Goal: Information Seeking & Learning: Understand process/instructions

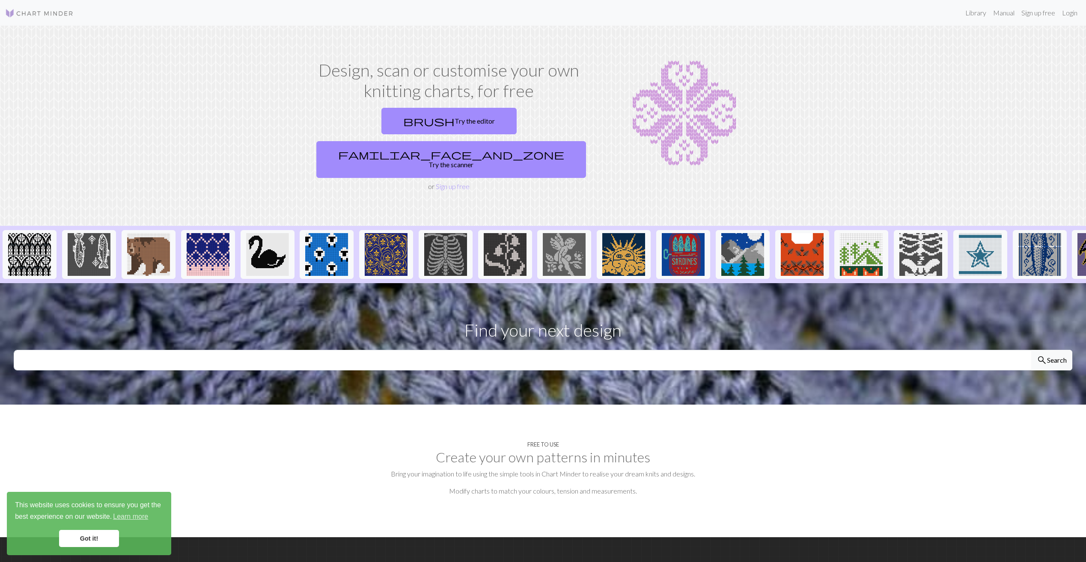
click at [88, 545] on link "Got it!" at bounding box center [89, 538] width 60 height 17
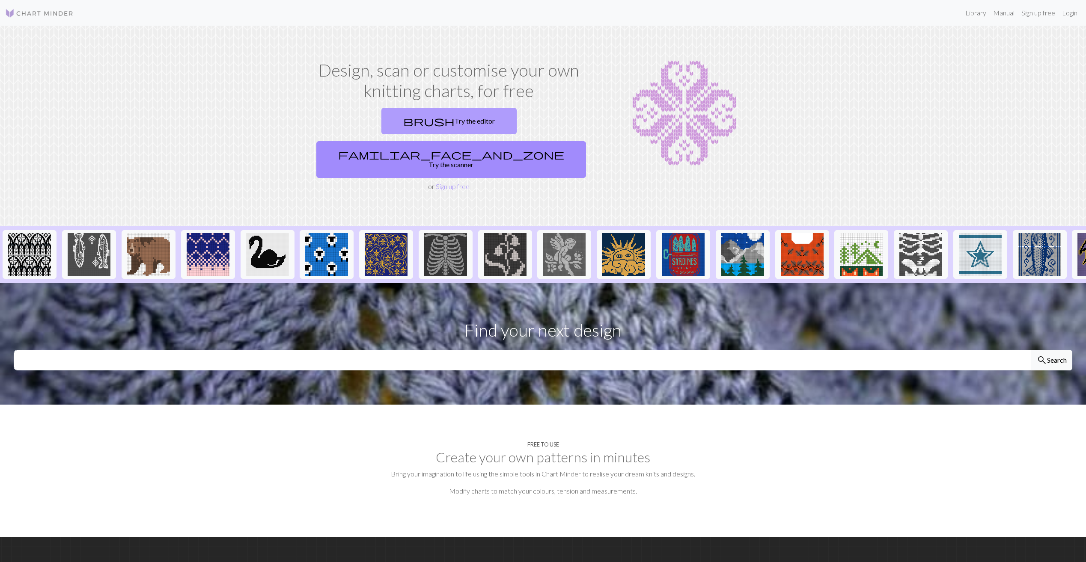
click at [381, 121] on link "brush Try the editor" at bounding box center [448, 121] width 135 height 27
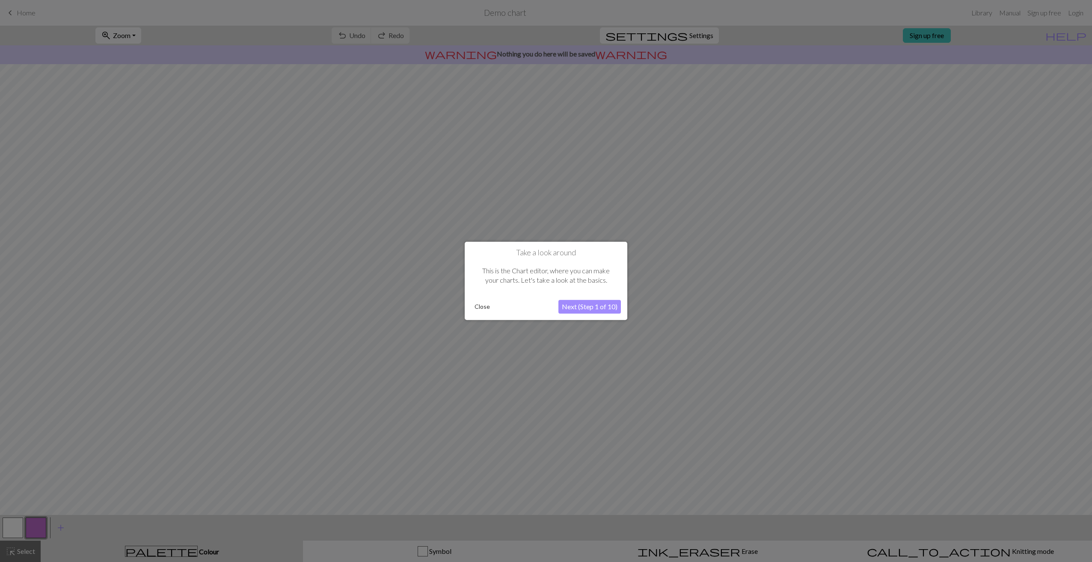
click at [615, 309] on button "Next (Step 1 of 10)" at bounding box center [590, 307] width 62 height 14
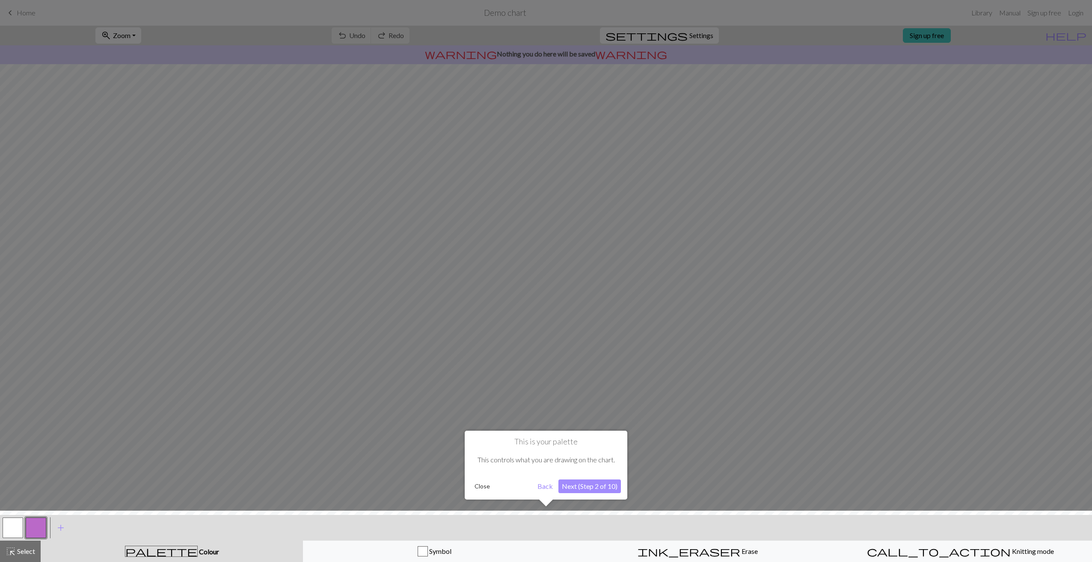
click at [481, 484] on button "Close" at bounding box center [482, 486] width 22 height 13
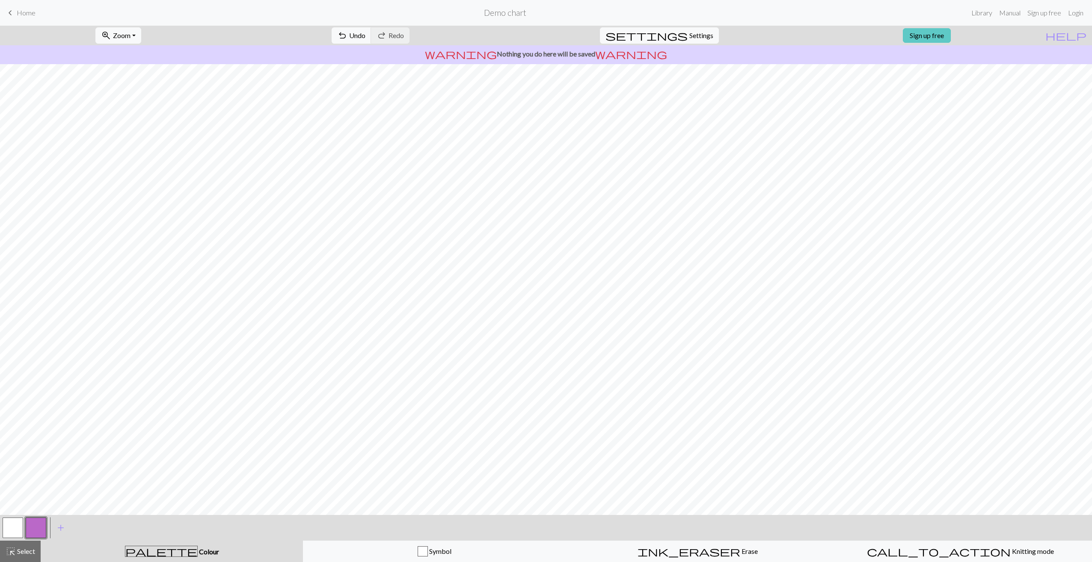
click at [951, 38] on link "Sign up free" at bounding box center [927, 35] width 48 height 15
click at [693, 34] on span "Settings" at bounding box center [701, 35] width 24 height 10
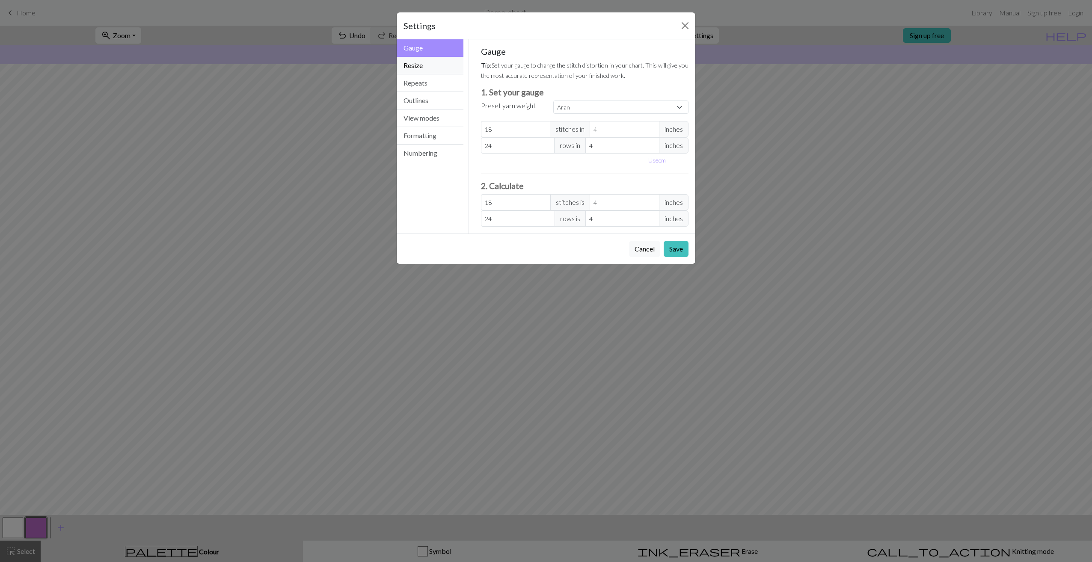
click at [436, 67] on button "Resize" at bounding box center [430, 66] width 67 height 18
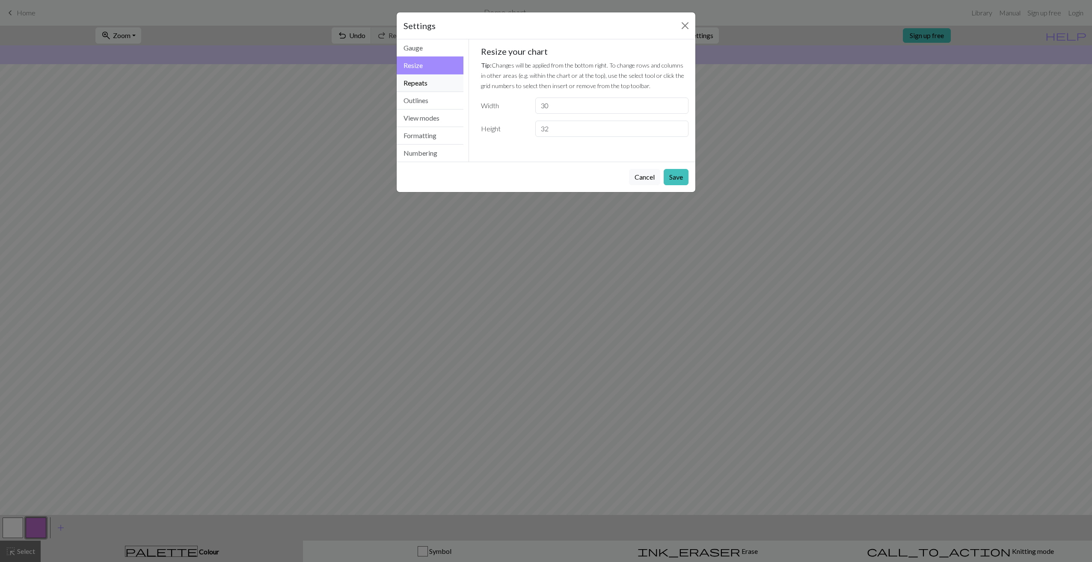
click at [423, 82] on button "Repeats" at bounding box center [430, 83] width 67 height 18
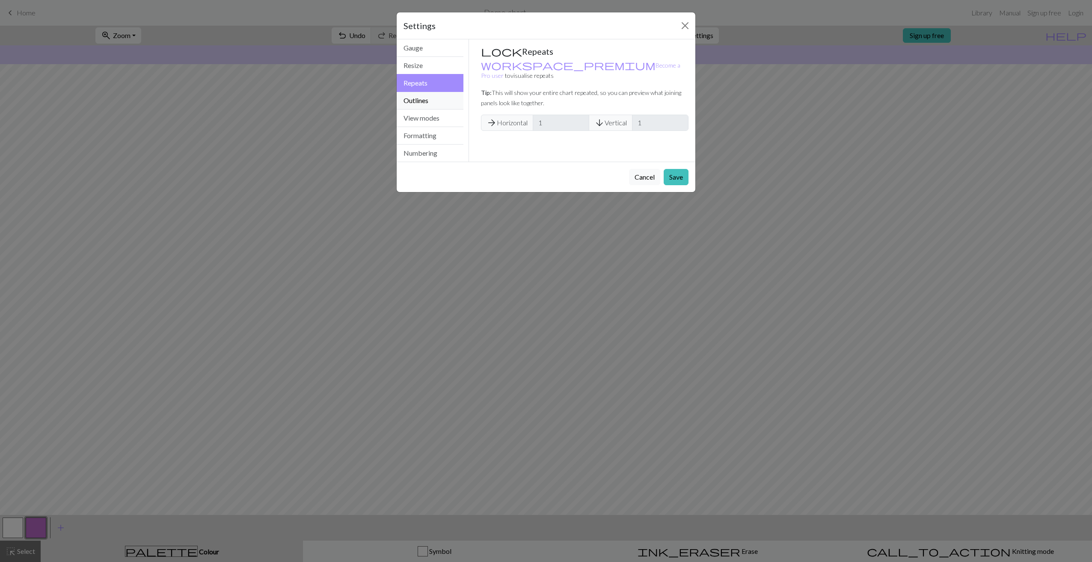
click at [419, 102] on button "Outlines" at bounding box center [430, 101] width 67 height 18
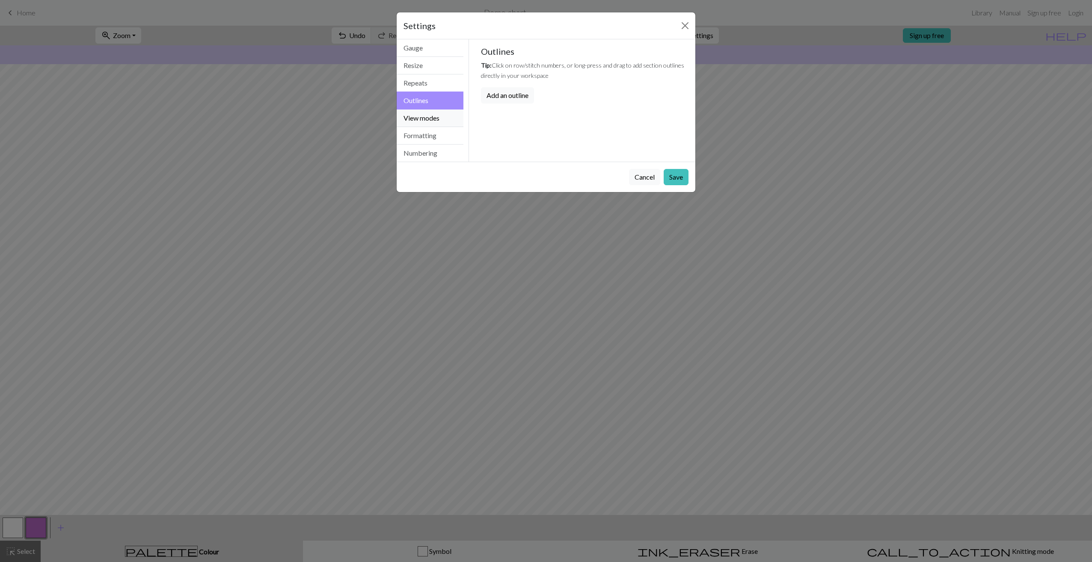
click at [424, 120] on button "View modes" at bounding box center [430, 119] width 67 height 18
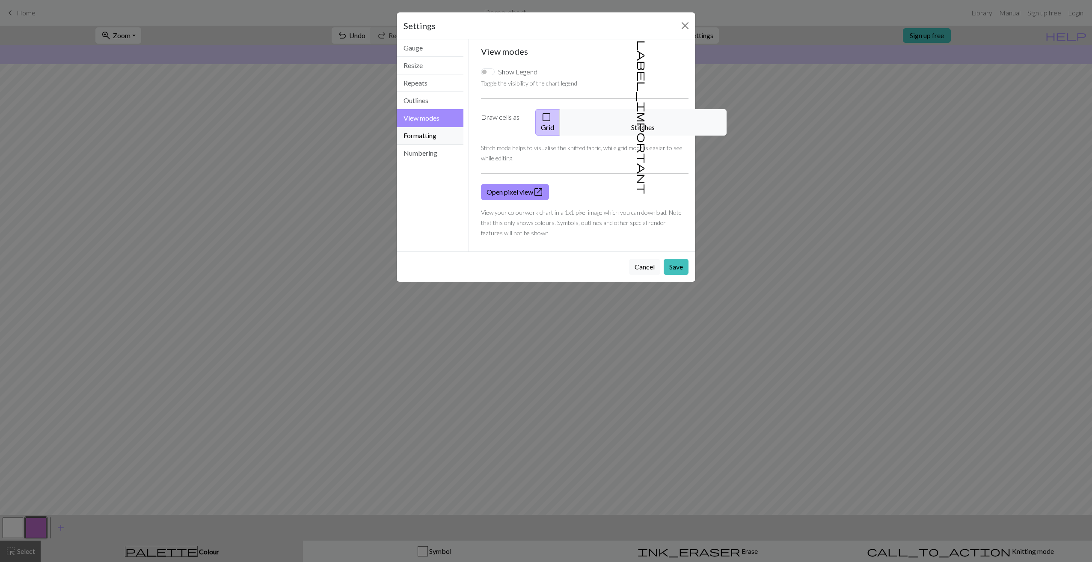
click at [422, 139] on button "Formatting" at bounding box center [430, 136] width 67 height 18
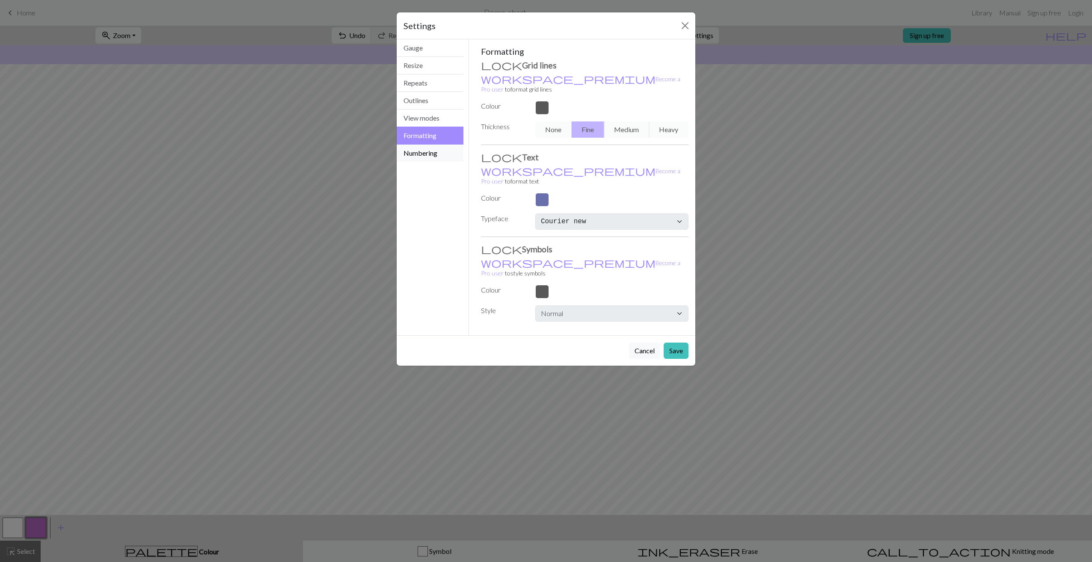
click at [422, 157] on button "Numbering" at bounding box center [430, 153] width 67 height 17
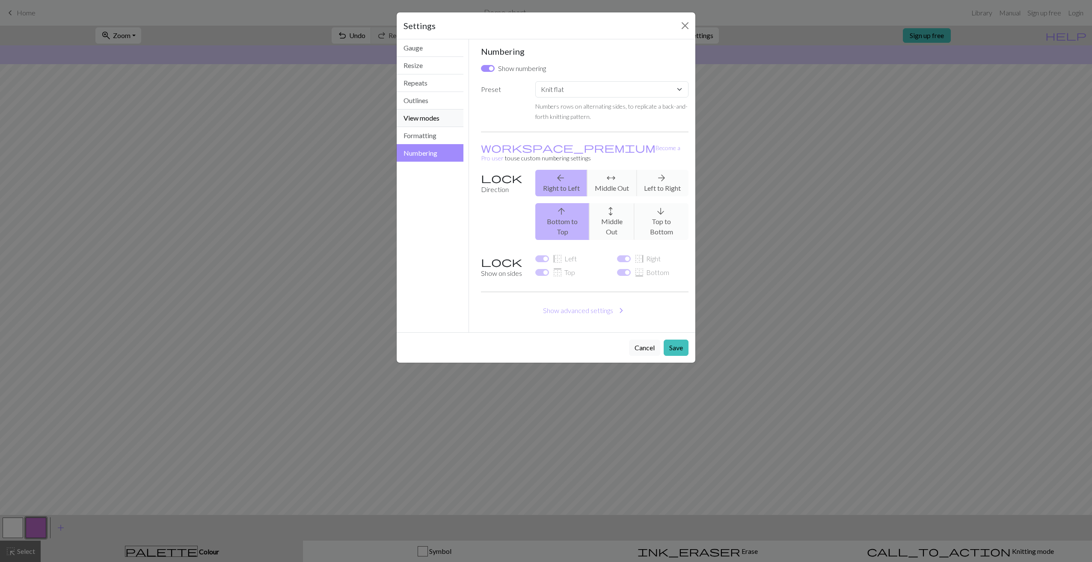
click at [423, 117] on button "View modes" at bounding box center [430, 119] width 67 height 18
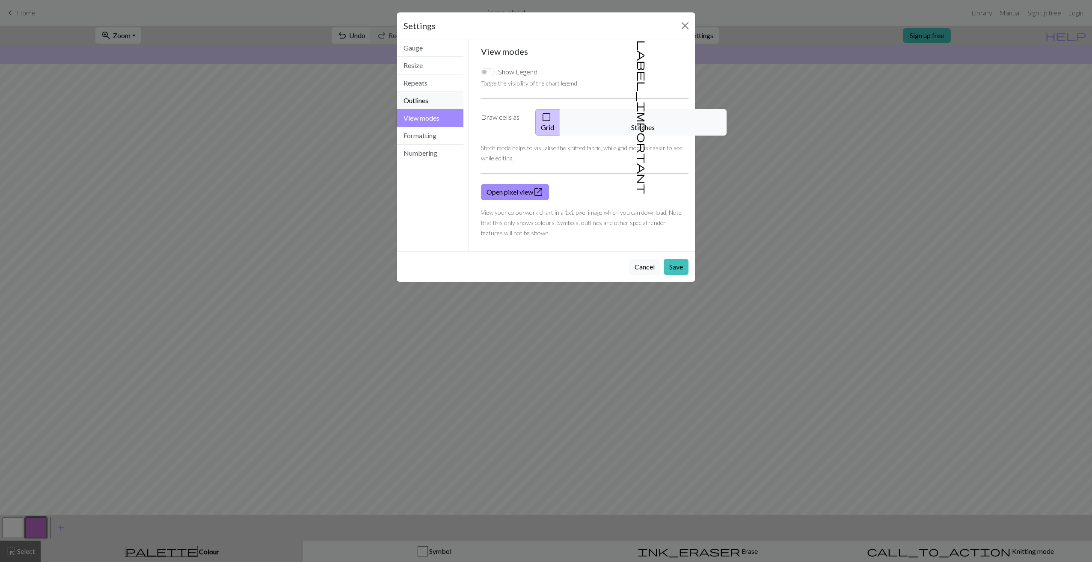
click at [412, 96] on button "Outlines" at bounding box center [430, 101] width 67 height 18
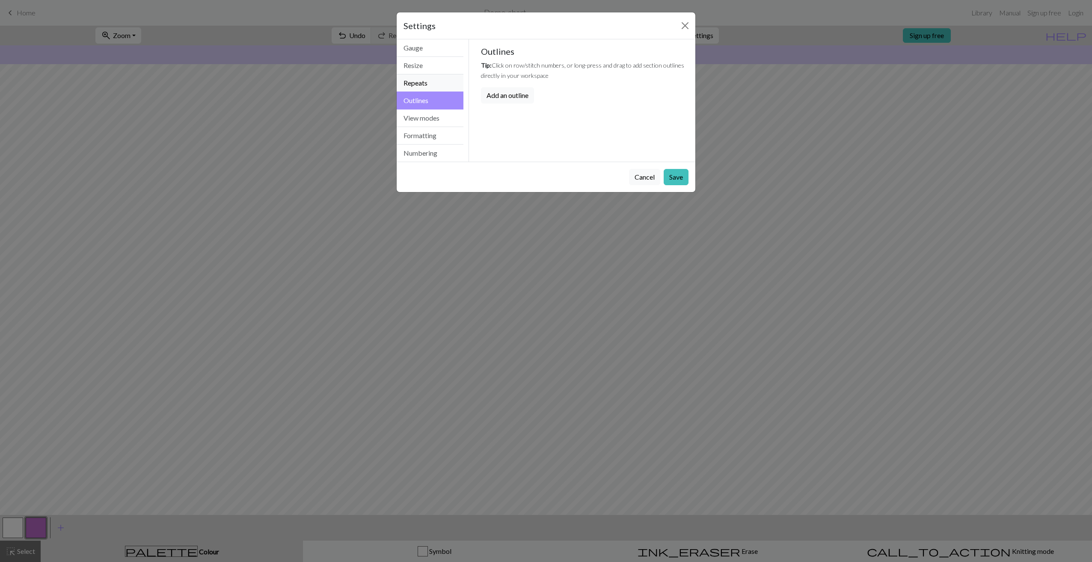
click at [407, 85] on button "Repeats" at bounding box center [430, 83] width 67 height 18
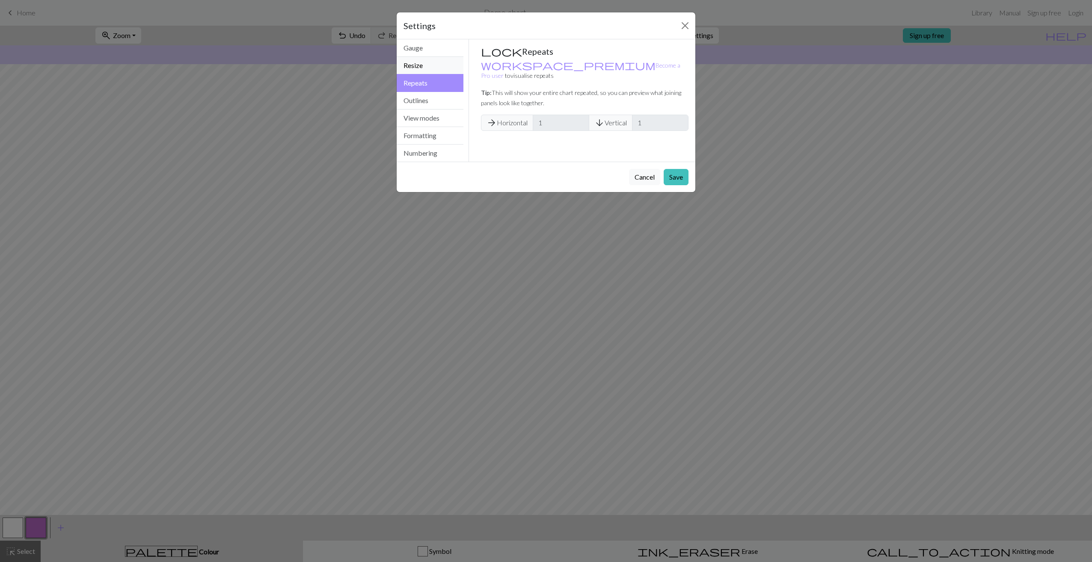
click at [406, 64] on button "Resize" at bounding box center [430, 66] width 67 height 18
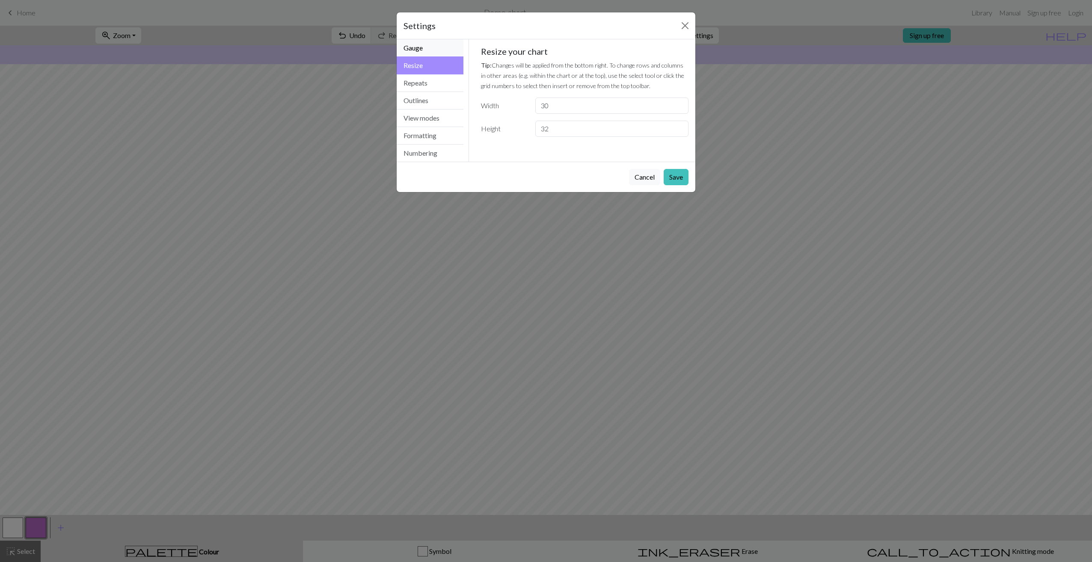
click at [429, 47] on button "Gauge" at bounding box center [430, 48] width 67 height 18
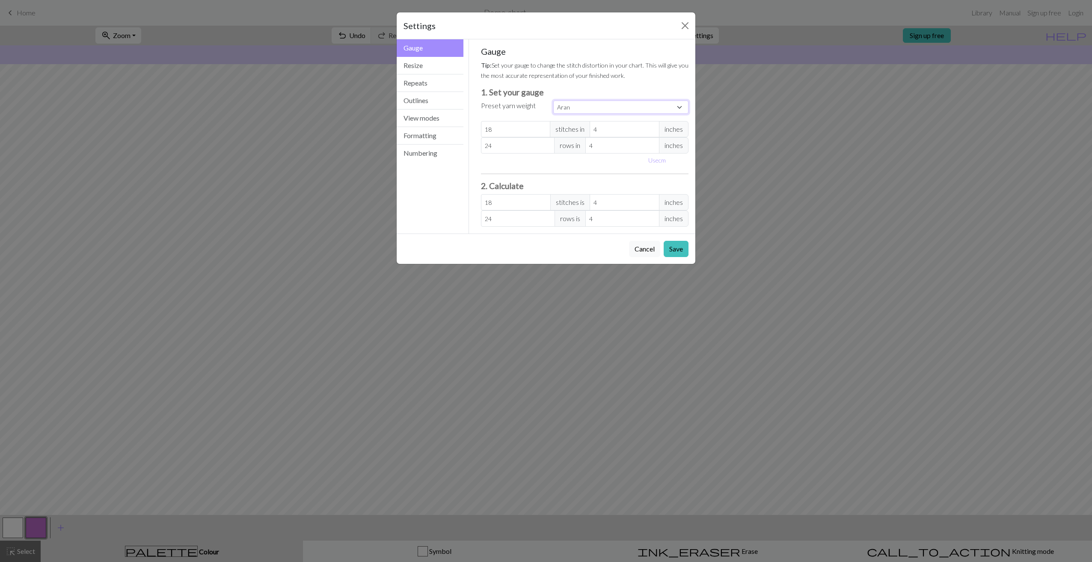
click at [681, 107] on select "Custom Square Lace Light Fingering Fingering Sport Double knit Worsted Aran Bul…" at bounding box center [620, 107] width 135 height 13
select select "custom"
click at [553, 101] on select "Custom Square Lace Light Fingering Fingering Sport Double knit Worsted Aran Bul…" at bounding box center [620, 107] width 135 height 13
click at [684, 253] on button "Save" at bounding box center [676, 249] width 25 height 16
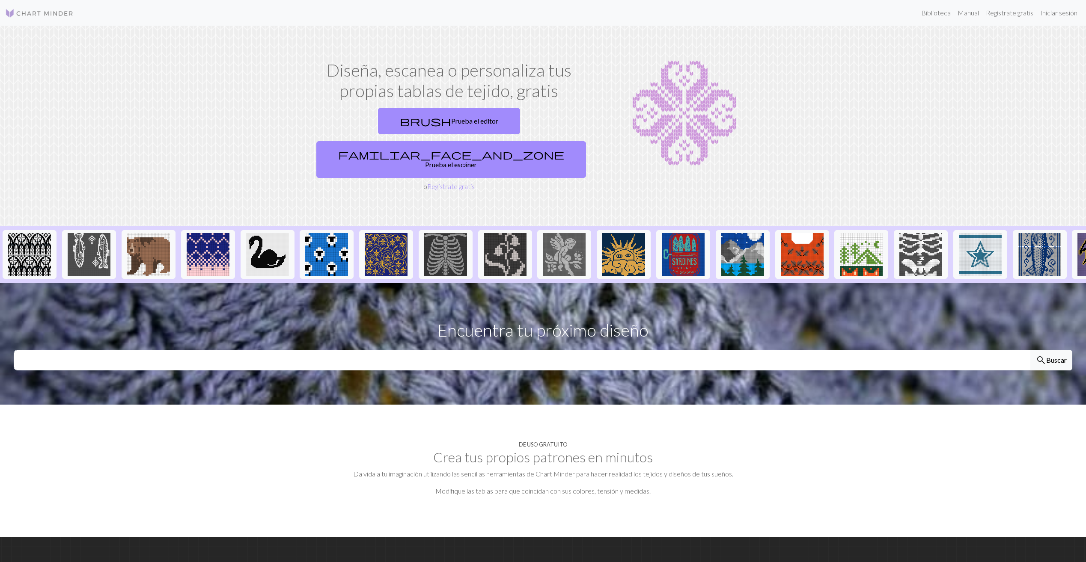
click at [734, 121] on img at bounding box center [684, 113] width 178 height 107
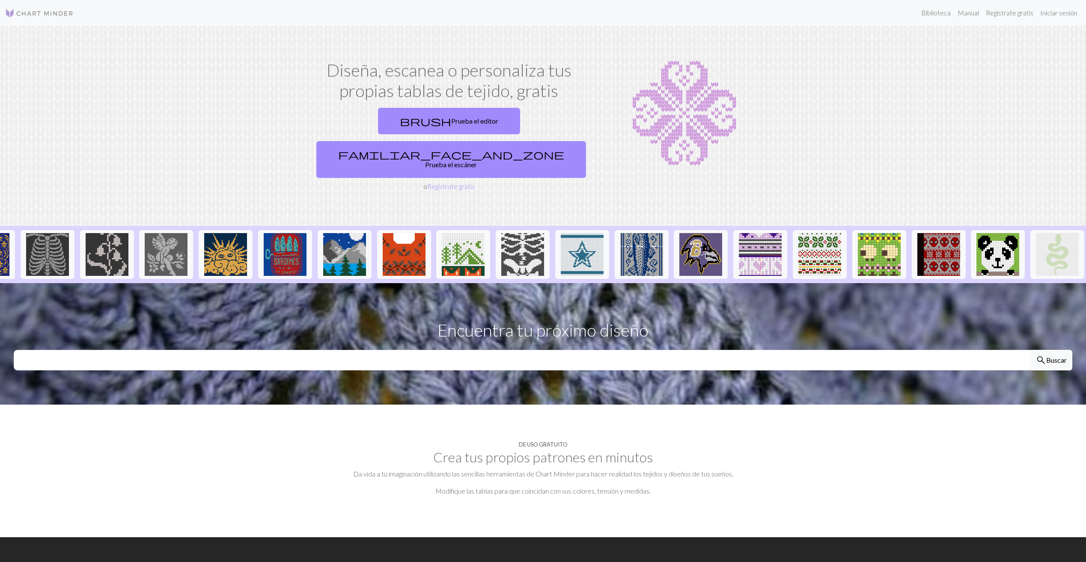
scroll to position [0, 399]
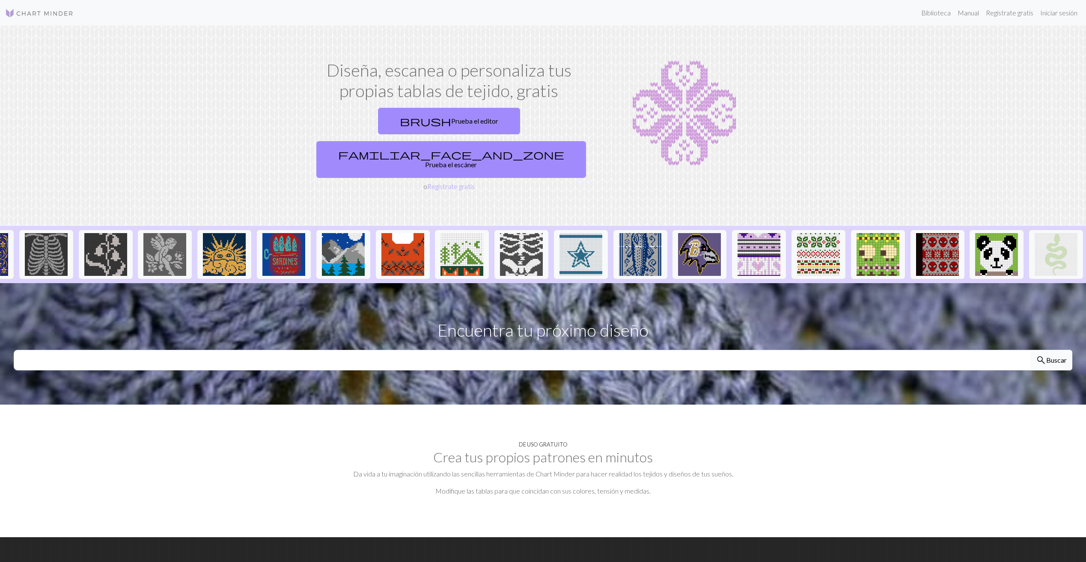
click at [1058, 356] on font "Buscar" at bounding box center [1056, 360] width 21 height 8
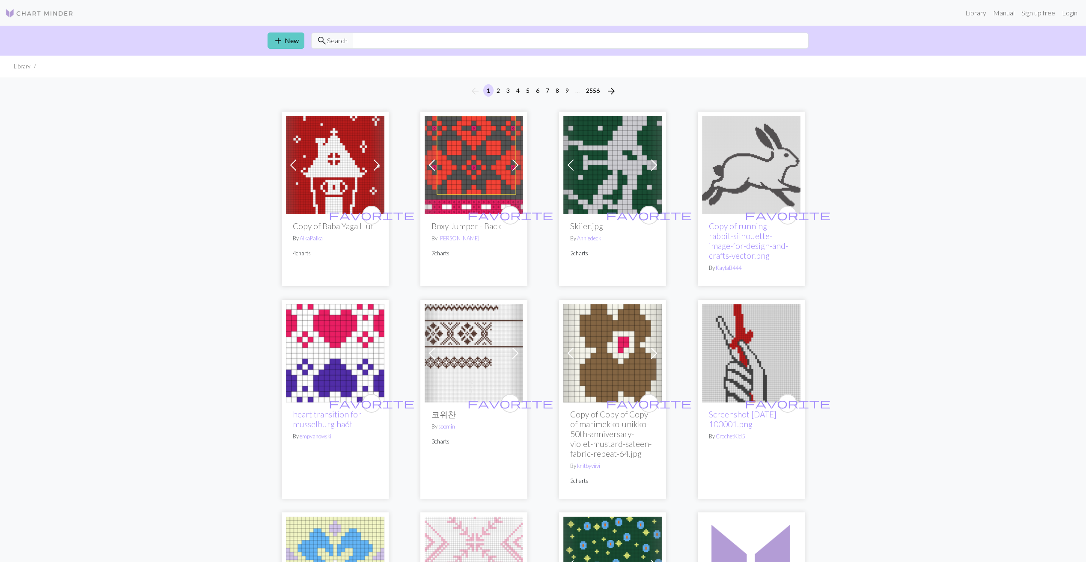
click at [273, 41] on span "add" at bounding box center [278, 41] width 10 height 12
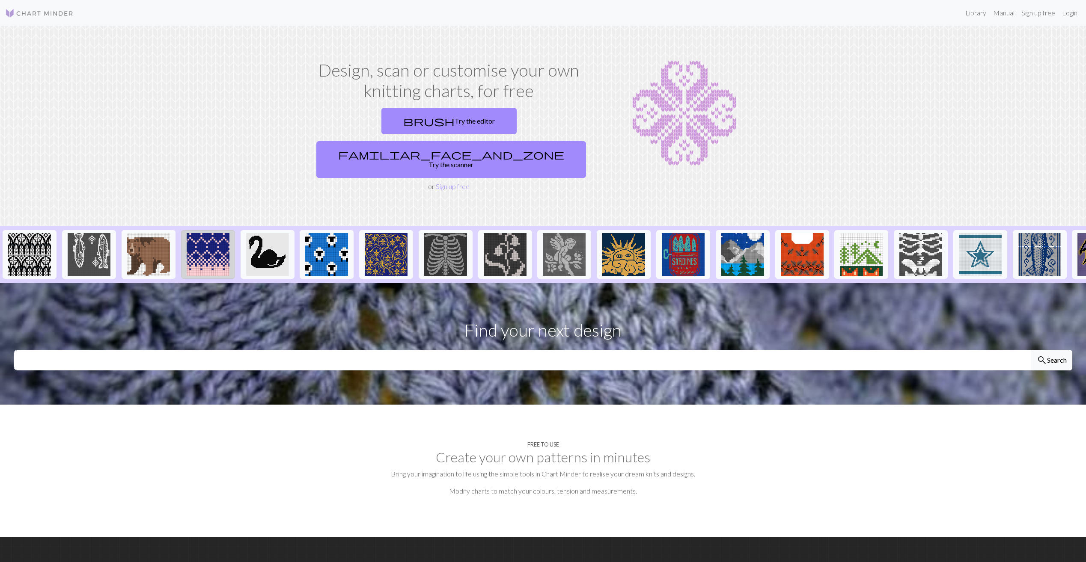
click at [207, 235] on img at bounding box center [208, 254] width 43 height 43
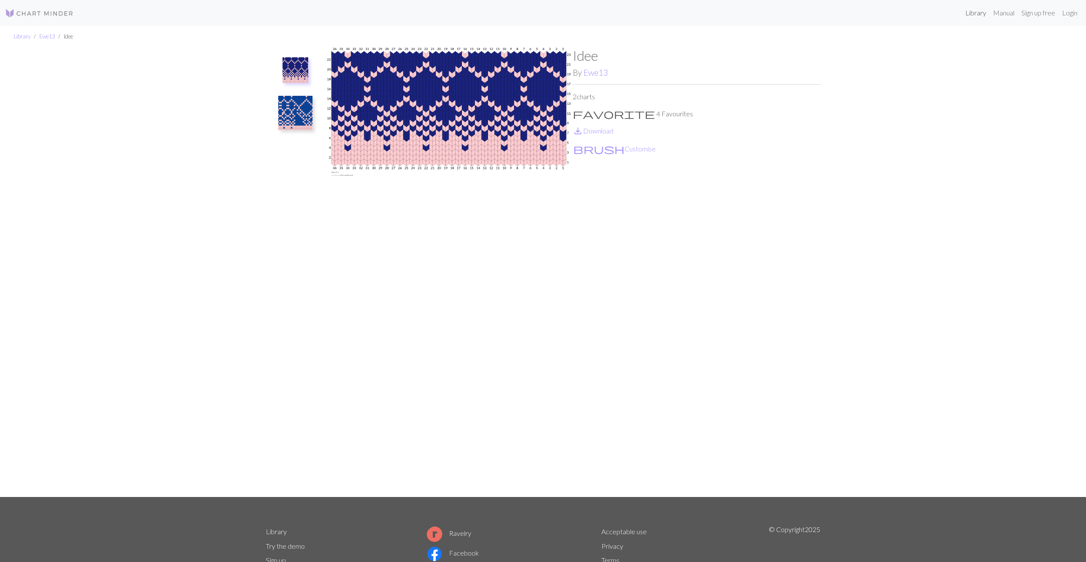
click at [975, 11] on link "Library" at bounding box center [976, 12] width 28 height 17
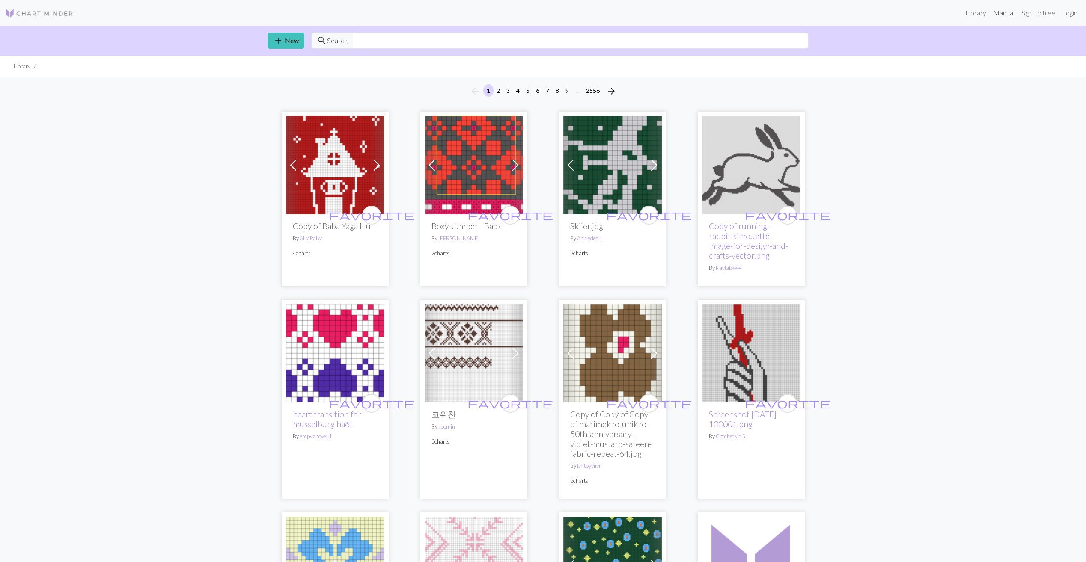
click at [1009, 14] on link "Manual" at bounding box center [1003, 12] width 28 height 17
